Goal: Navigation & Orientation: Find specific page/section

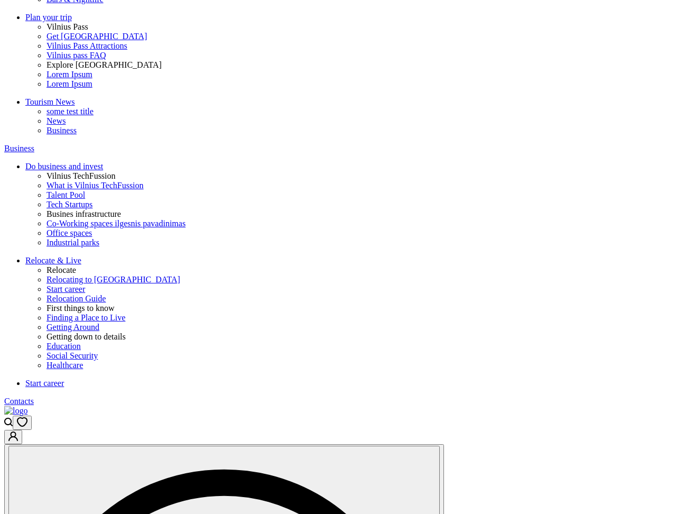
scroll to position [423, 0]
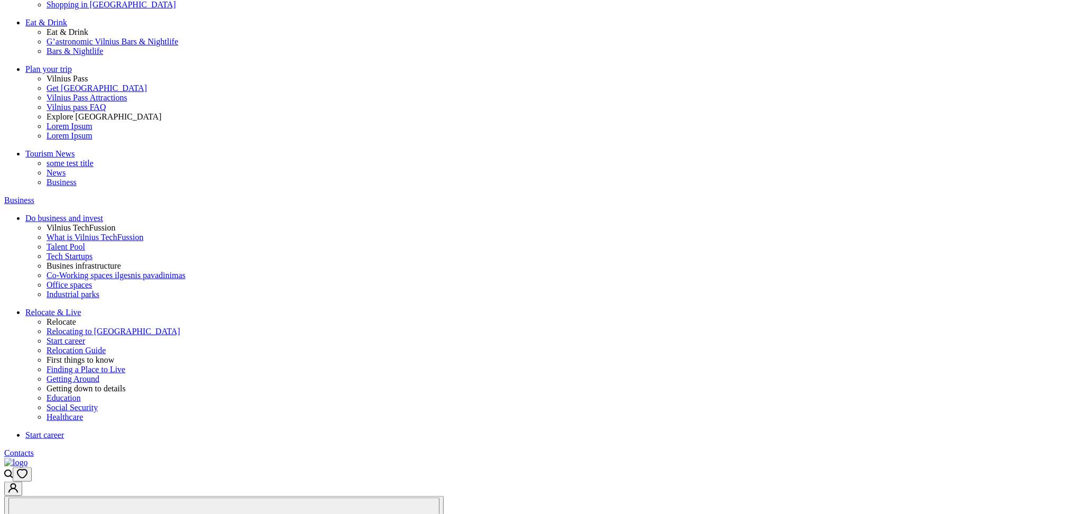
scroll to position [352, 0]
